Goal: Task Accomplishment & Management: Use online tool/utility

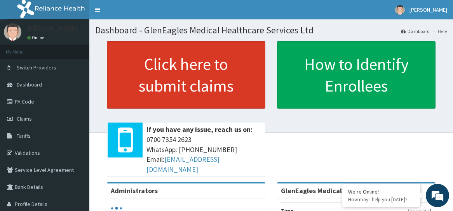
click at [166, 87] on link "Click here to submit claims" at bounding box center [186, 75] width 159 height 68
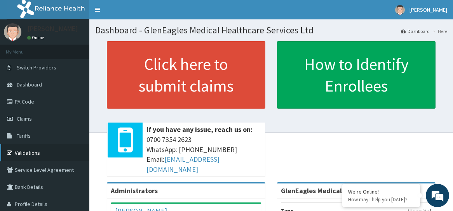
click at [31, 152] on link "Validations" at bounding box center [44, 153] width 89 height 17
